Goal: Information Seeking & Learning: Understand process/instructions

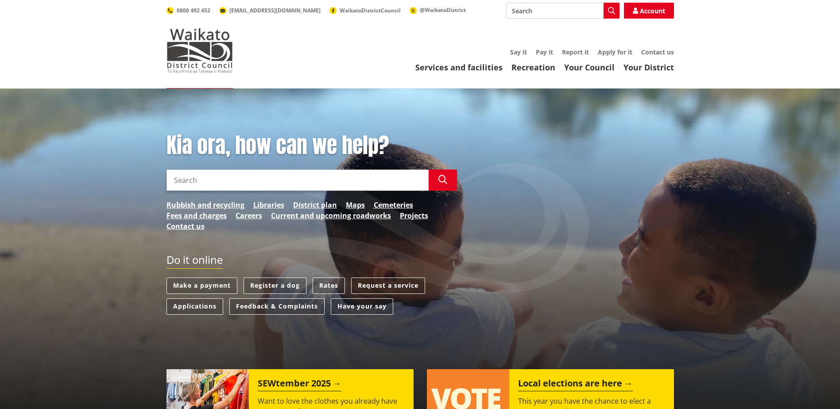
click at [220, 177] on input "Search" at bounding box center [297, 180] width 262 height 21
click at [214, 282] on link "Make a payment" at bounding box center [201, 286] width 71 height 16
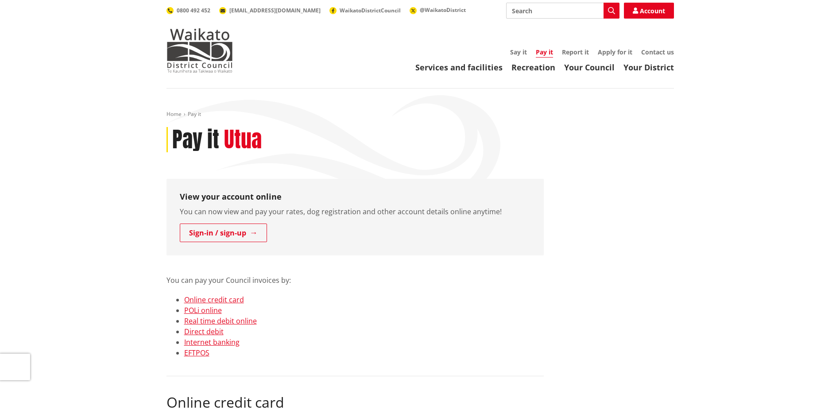
click at [540, 12] on input "Search" at bounding box center [562, 11] width 113 height 16
type input "remission"
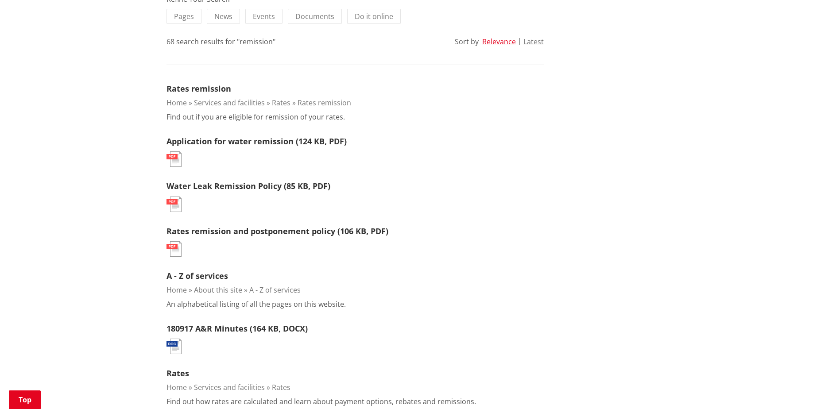
scroll to position [221, 0]
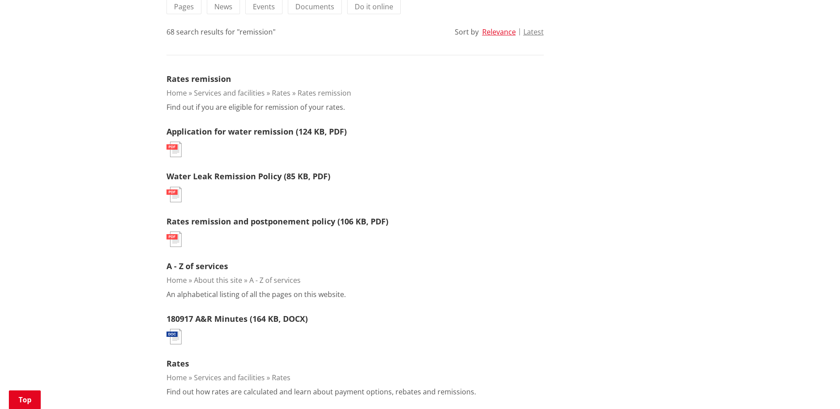
click at [174, 236] on img at bounding box center [173, 239] width 15 height 15
click at [174, 240] on img at bounding box center [173, 239] width 15 height 15
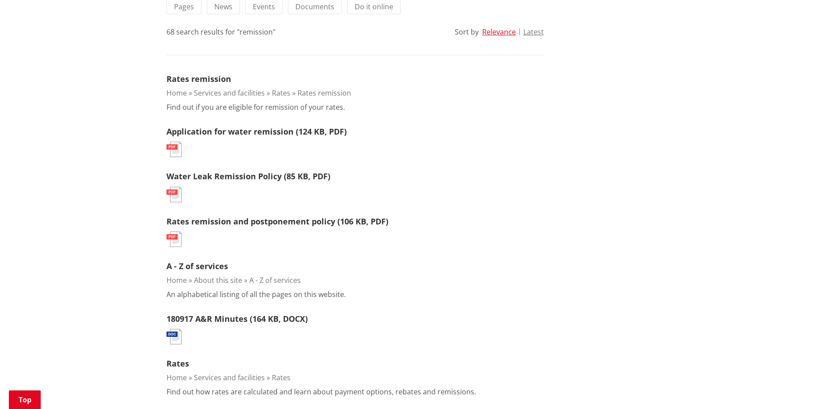
click at [174, 240] on img at bounding box center [173, 239] width 15 height 15
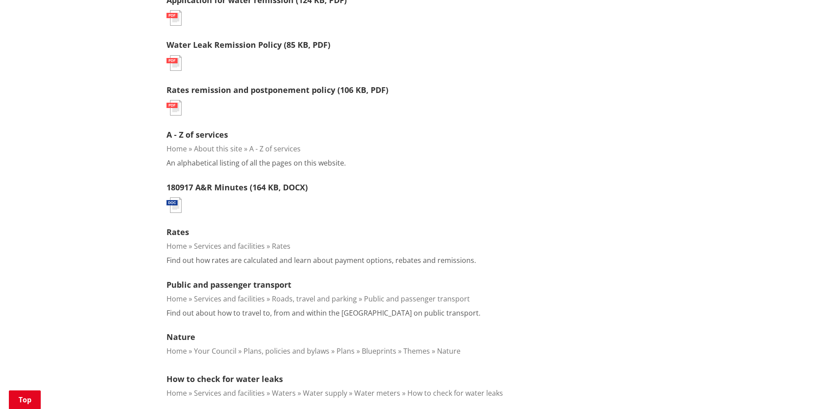
scroll to position [354, 0]
click at [175, 110] on img at bounding box center [173, 106] width 15 height 15
click at [174, 106] on img at bounding box center [173, 106] width 15 height 15
drag, startPoint x: 174, startPoint y: 106, endPoint x: 398, endPoint y: 140, distance: 226.5
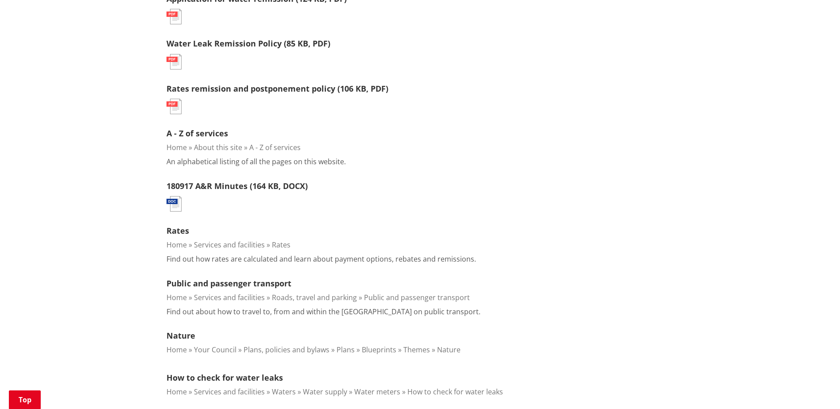
click at [398, 140] on li "A - Z of services Home About this site A - Z of services An alphabetical listin…" at bounding box center [354, 146] width 377 height 39
click at [173, 104] on img at bounding box center [173, 106] width 15 height 15
drag, startPoint x: 173, startPoint y: 104, endPoint x: 509, endPoint y: 118, distance: 336.3
click at [509, 118] on ol "Rates remission Home Services and facilities Rates Rates remission Find out if …" at bounding box center [354, 402] width 377 height 924
click at [220, 132] on link "A - Z of services" at bounding box center [197, 133] width 62 height 11
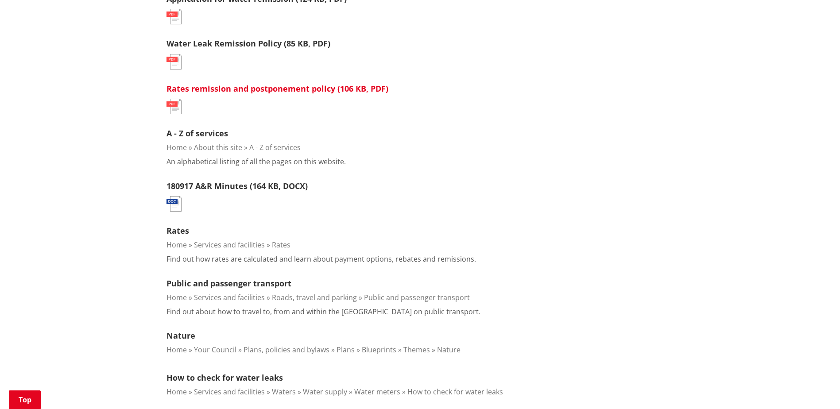
click at [231, 90] on link "Rates remission and postponement policy (106 KB, PDF)" at bounding box center [277, 88] width 222 height 11
